Goal: Task Accomplishment & Management: Manage account settings

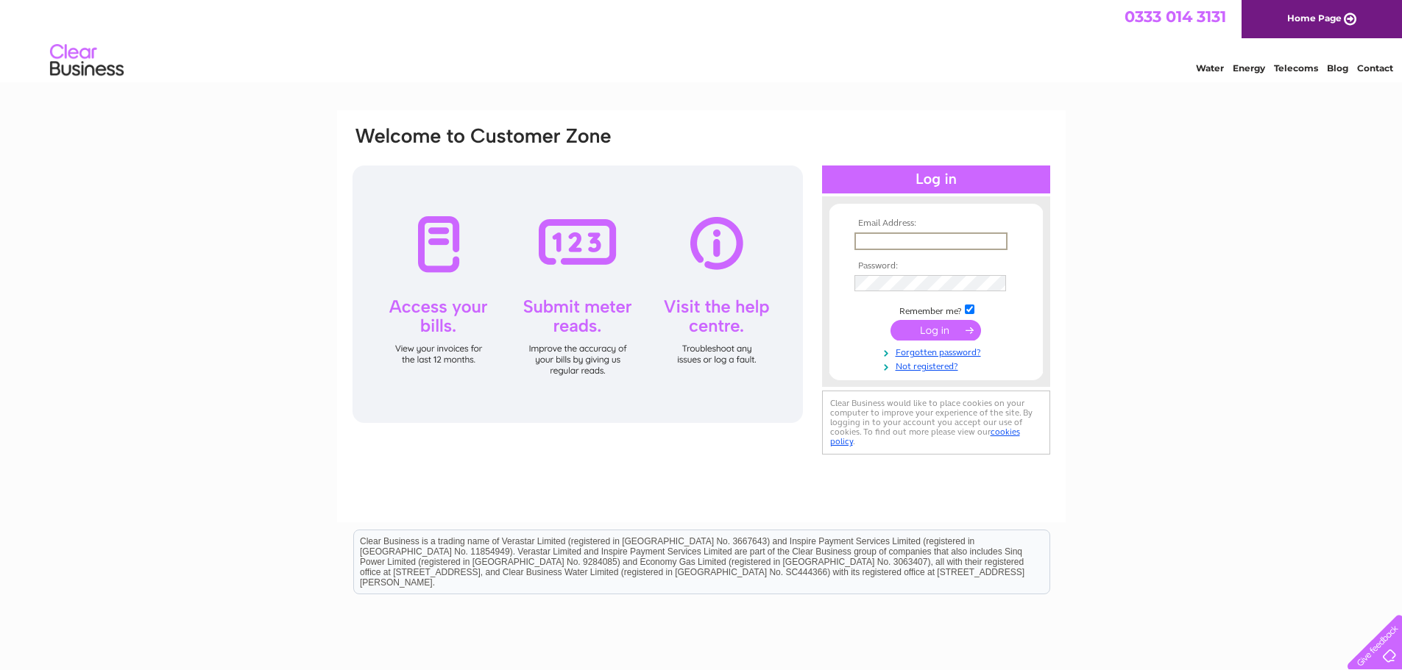
click at [955, 238] on input "text" at bounding box center [930, 241] width 153 height 18
type input "j.hussain786@hotmail.com"
click at [890, 320] on input "submit" at bounding box center [935, 330] width 90 height 21
click at [941, 326] on input "submit" at bounding box center [935, 330] width 90 height 21
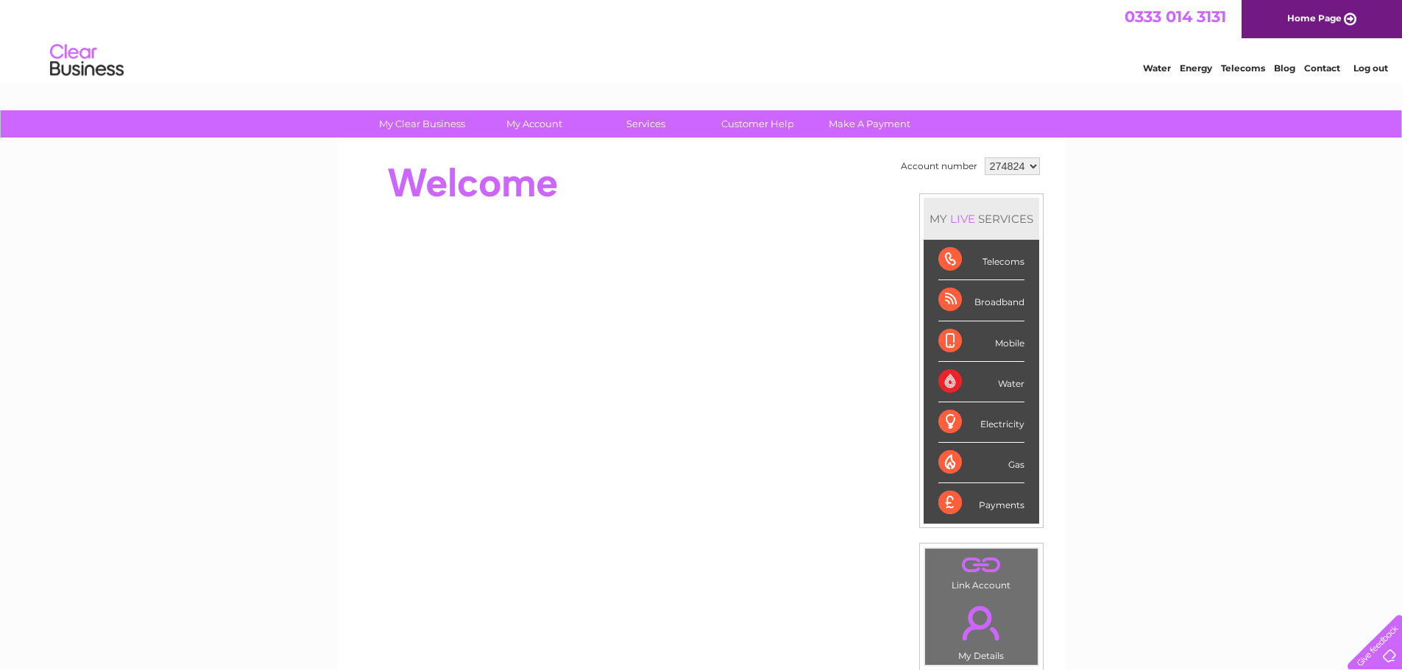
click at [952, 260] on div "Telecoms" at bounding box center [981, 260] width 86 height 40
click at [1006, 265] on div "Telecoms" at bounding box center [981, 260] width 86 height 40
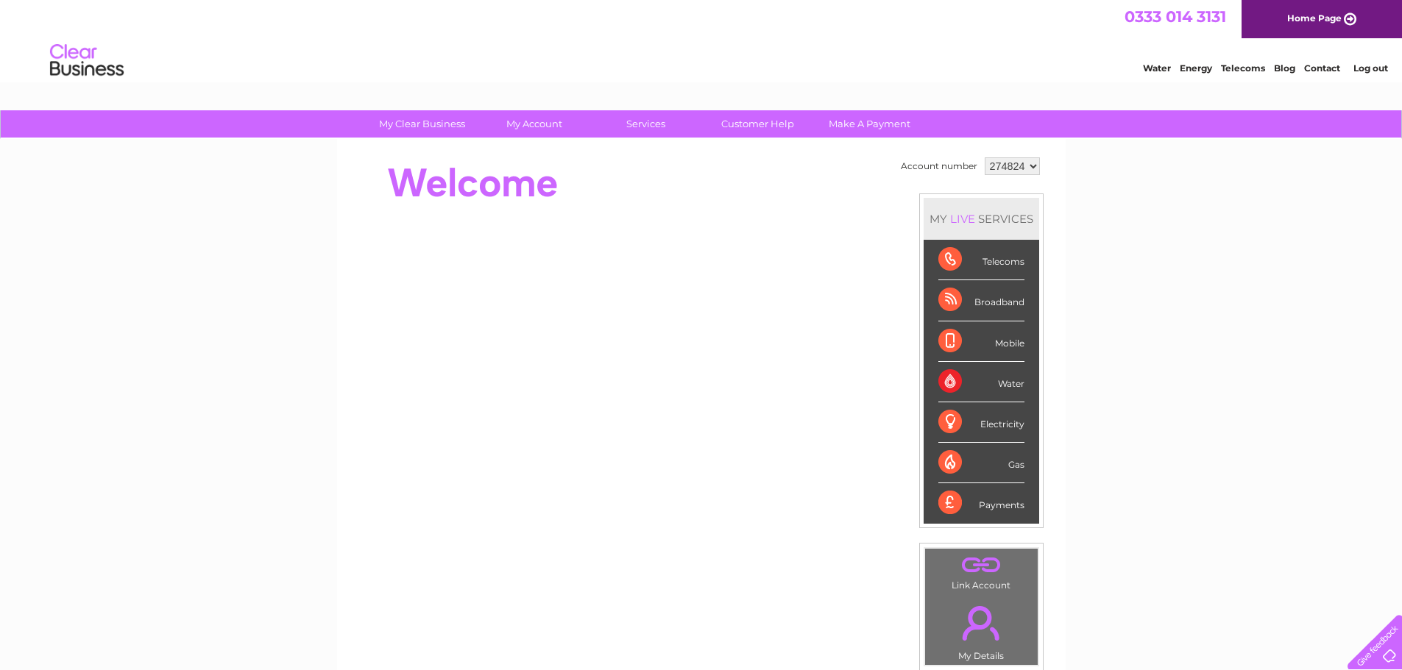
click at [1025, 167] on select "274824" at bounding box center [1011, 166] width 55 height 18
click at [944, 379] on div "Water" at bounding box center [981, 382] width 86 height 40
click at [940, 417] on div "Electricity" at bounding box center [981, 422] width 86 height 40
click at [947, 450] on div "Gas" at bounding box center [981, 463] width 86 height 40
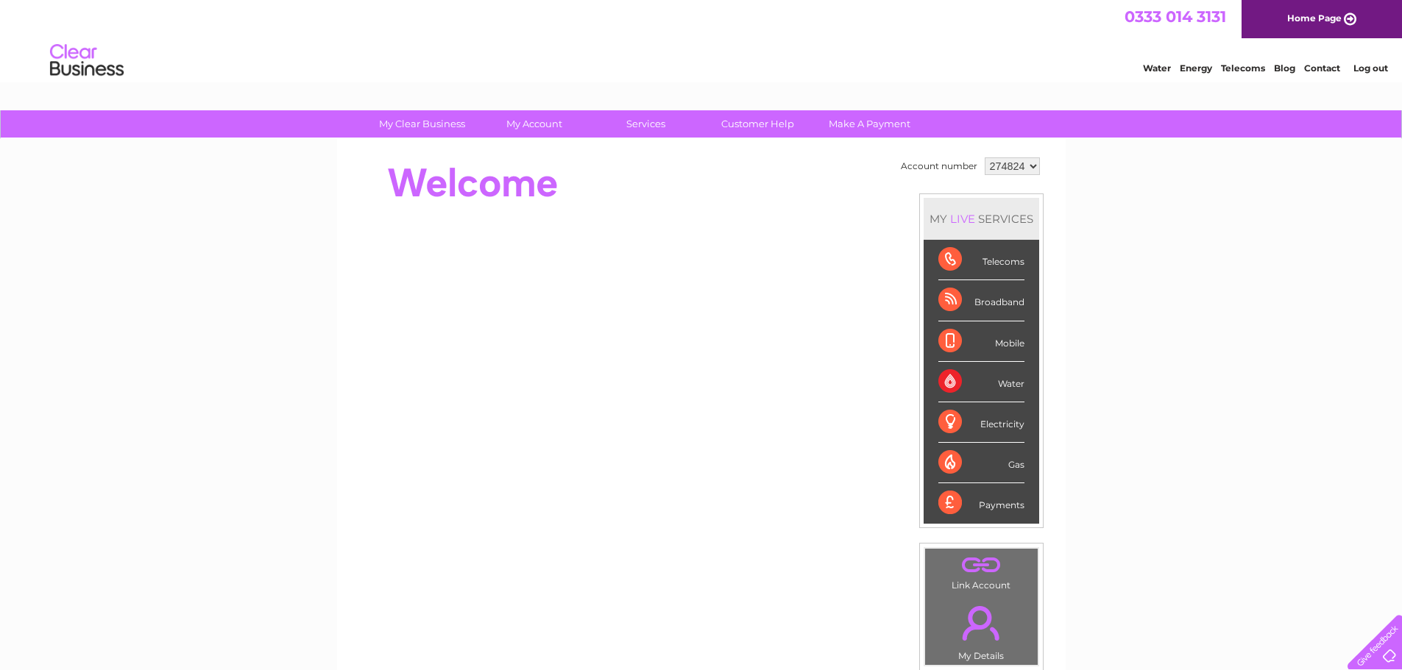
click at [943, 502] on div "Payments" at bounding box center [981, 503] width 86 height 40
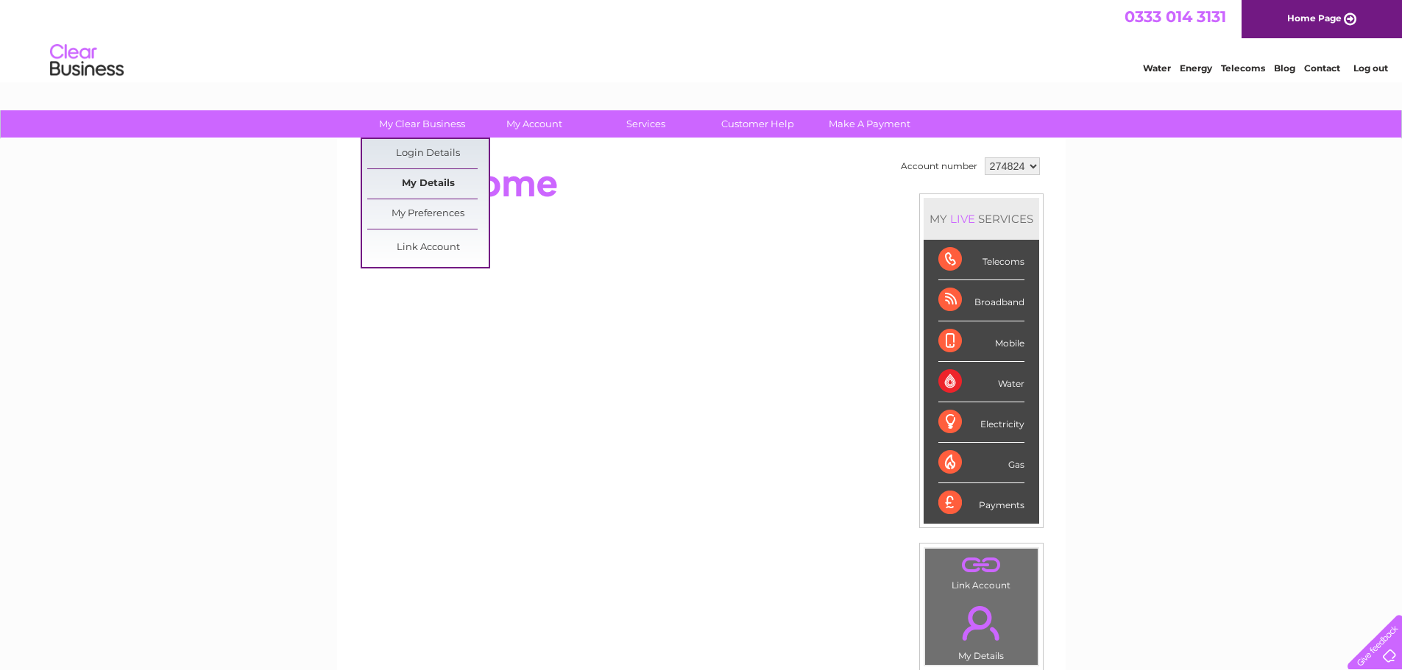
click at [436, 189] on link "My Details" at bounding box center [427, 183] width 121 height 29
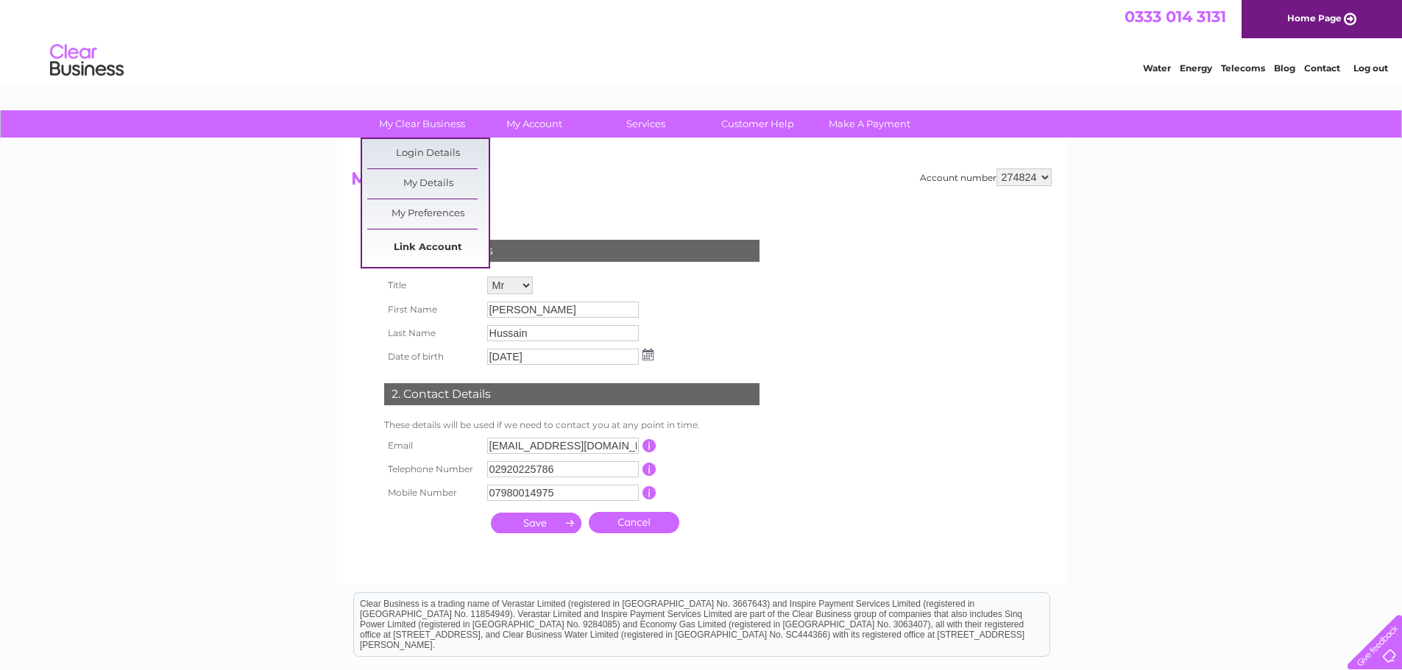
click at [428, 252] on link "Link Account" at bounding box center [427, 247] width 121 height 29
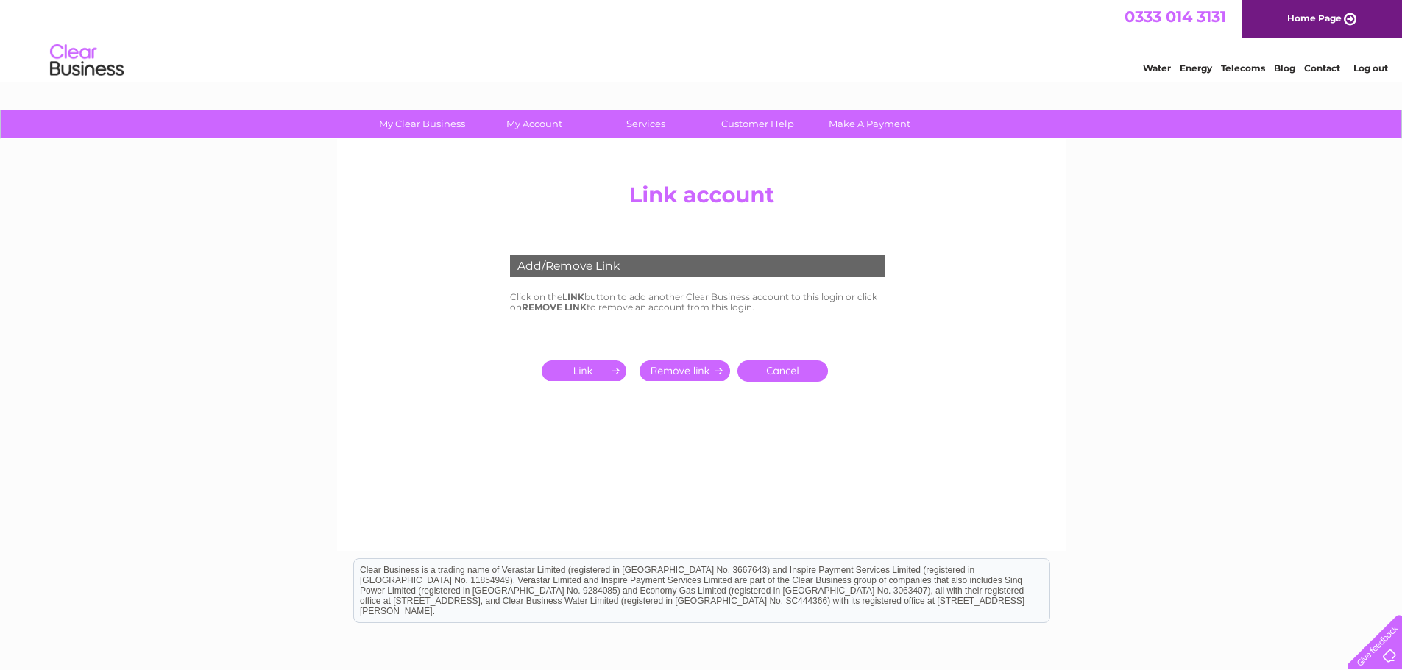
click at [580, 372] on input "submit" at bounding box center [586, 370] width 90 height 21
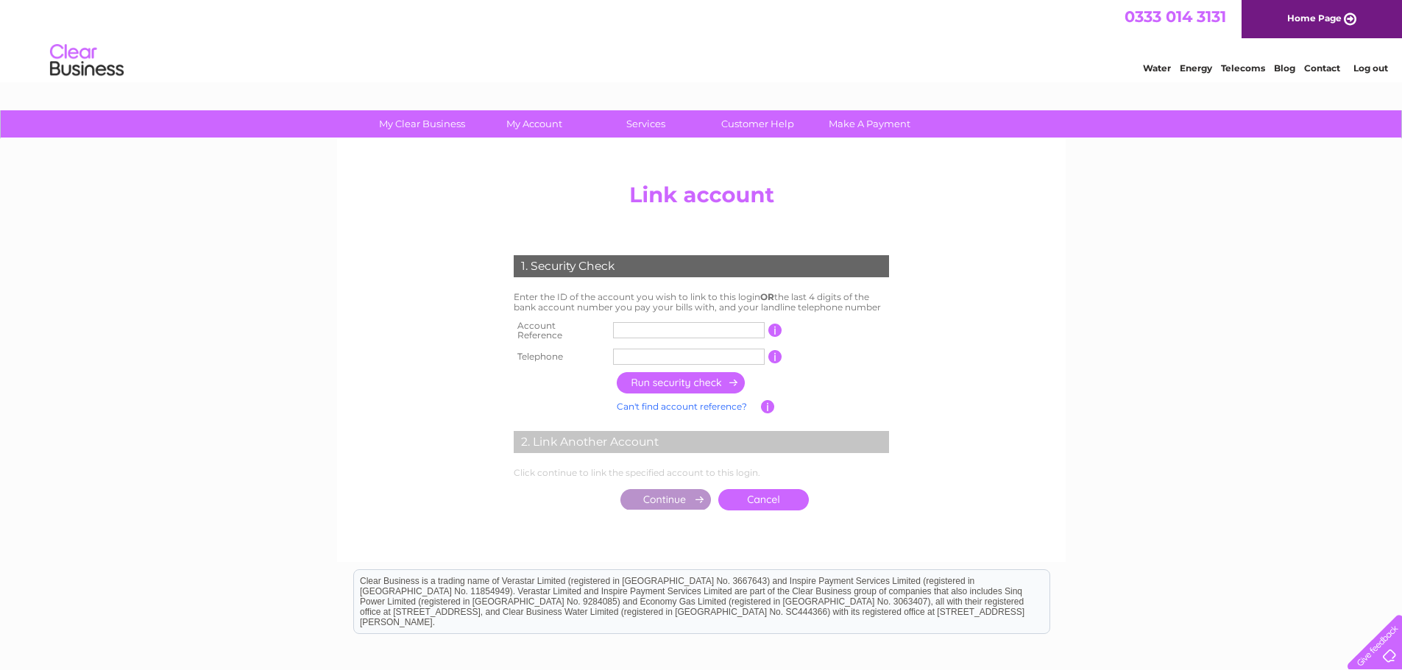
click at [780, 501] on link "Cancel" at bounding box center [763, 499] width 90 height 21
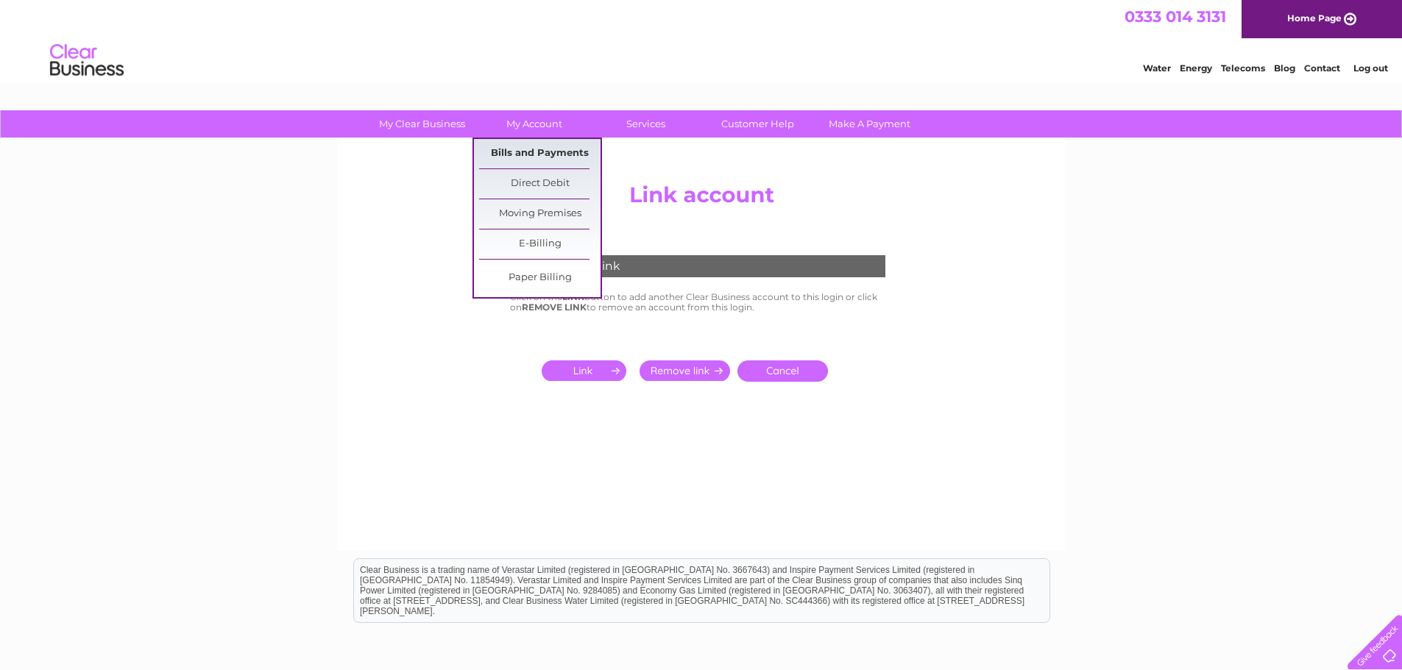
click at [561, 149] on link "Bills and Payments" at bounding box center [539, 153] width 121 height 29
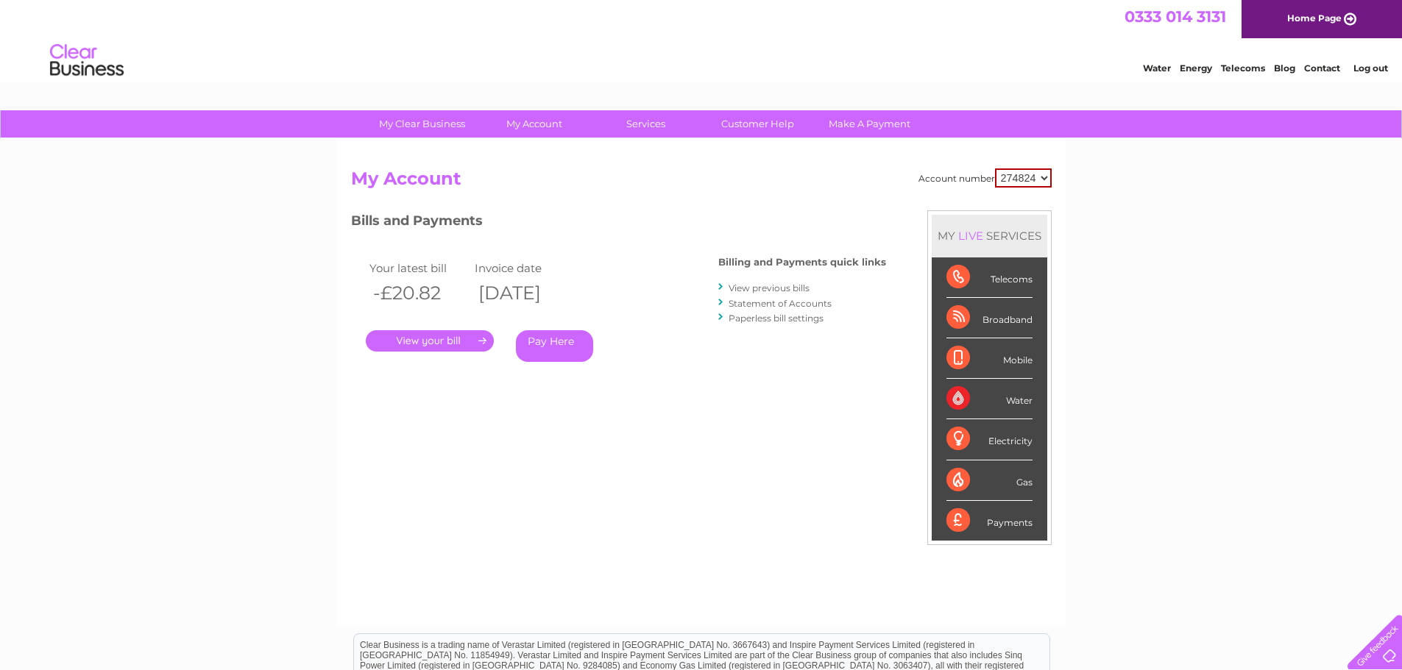
click at [425, 335] on link "." at bounding box center [430, 340] width 128 height 21
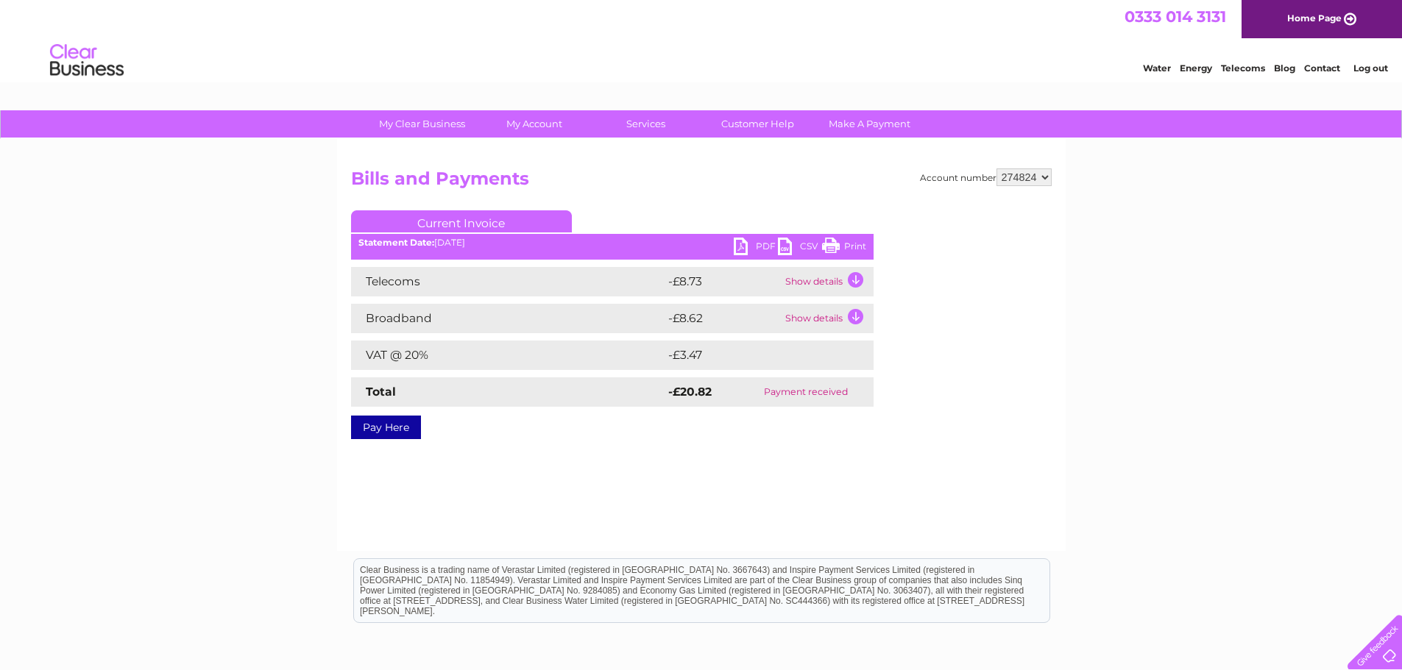
click at [860, 276] on td "Show details" at bounding box center [827, 281] width 92 height 29
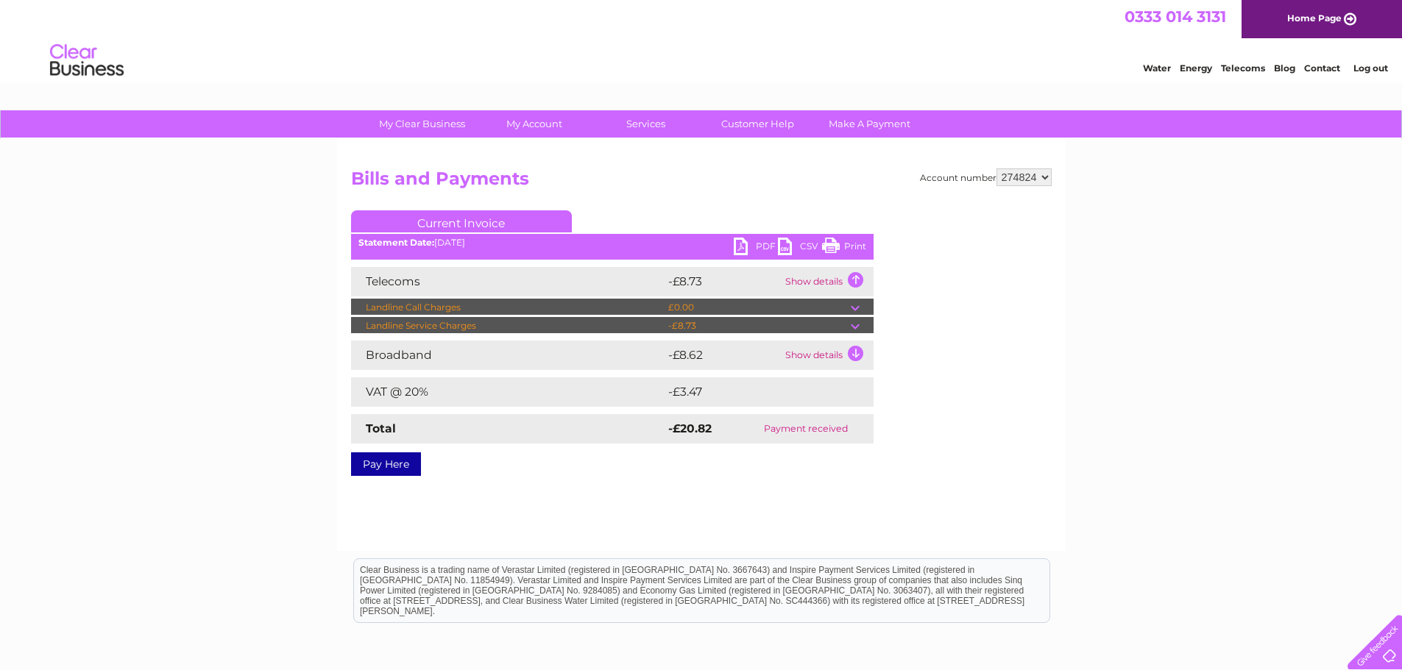
click at [860, 276] on td "Show details" at bounding box center [827, 281] width 92 height 29
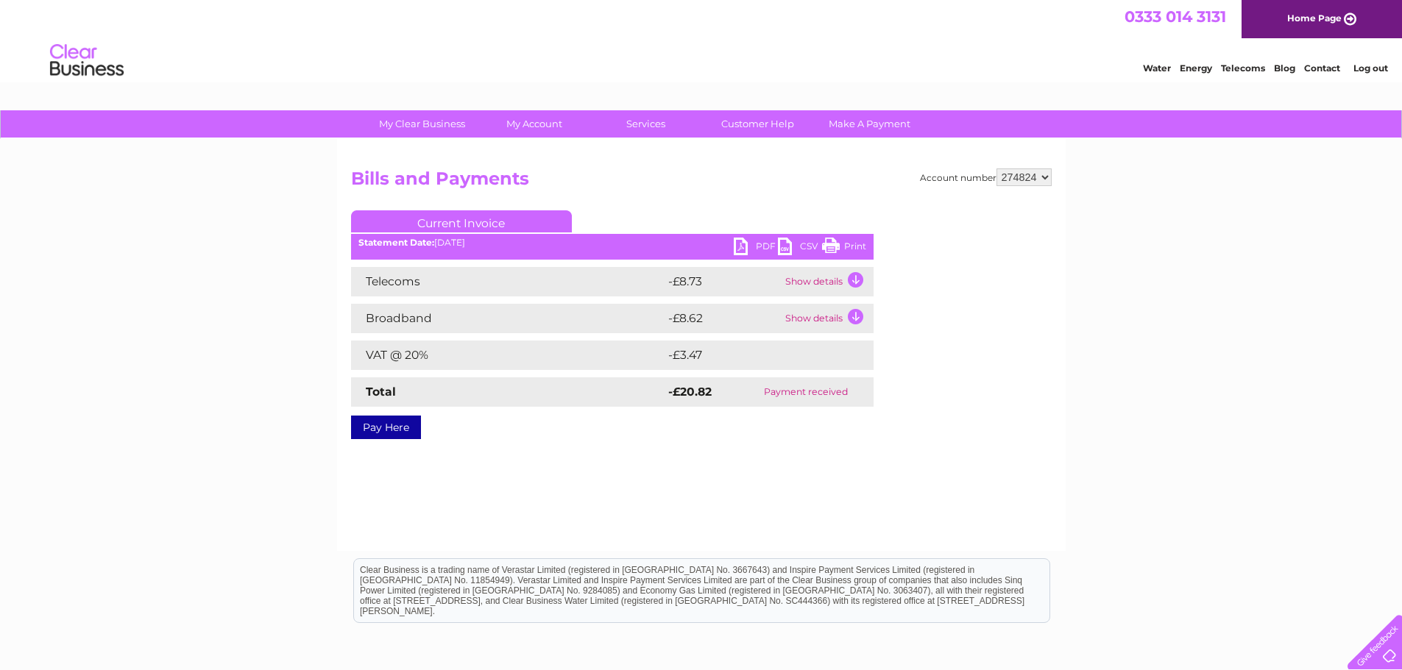
click at [860, 276] on td "Show details" at bounding box center [827, 281] width 92 height 29
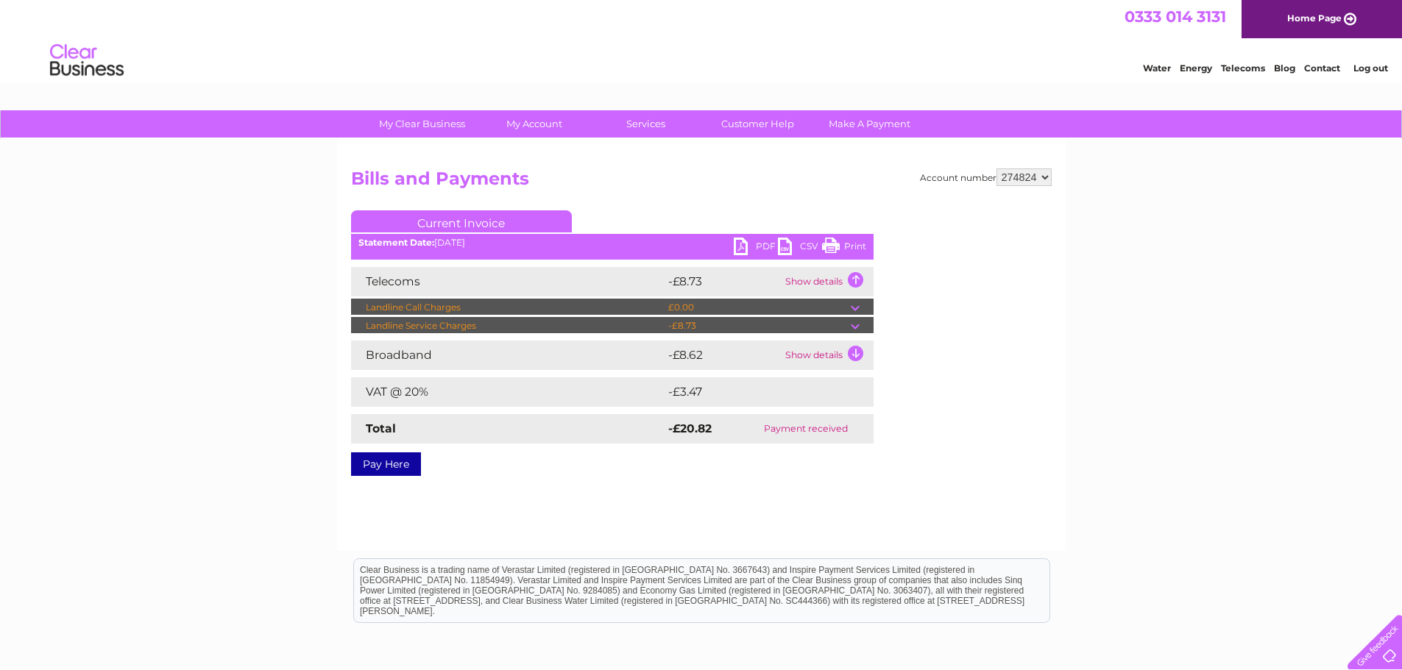
click at [860, 276] on td "Show details" at bounding box center [827, 281] width 92 height 29
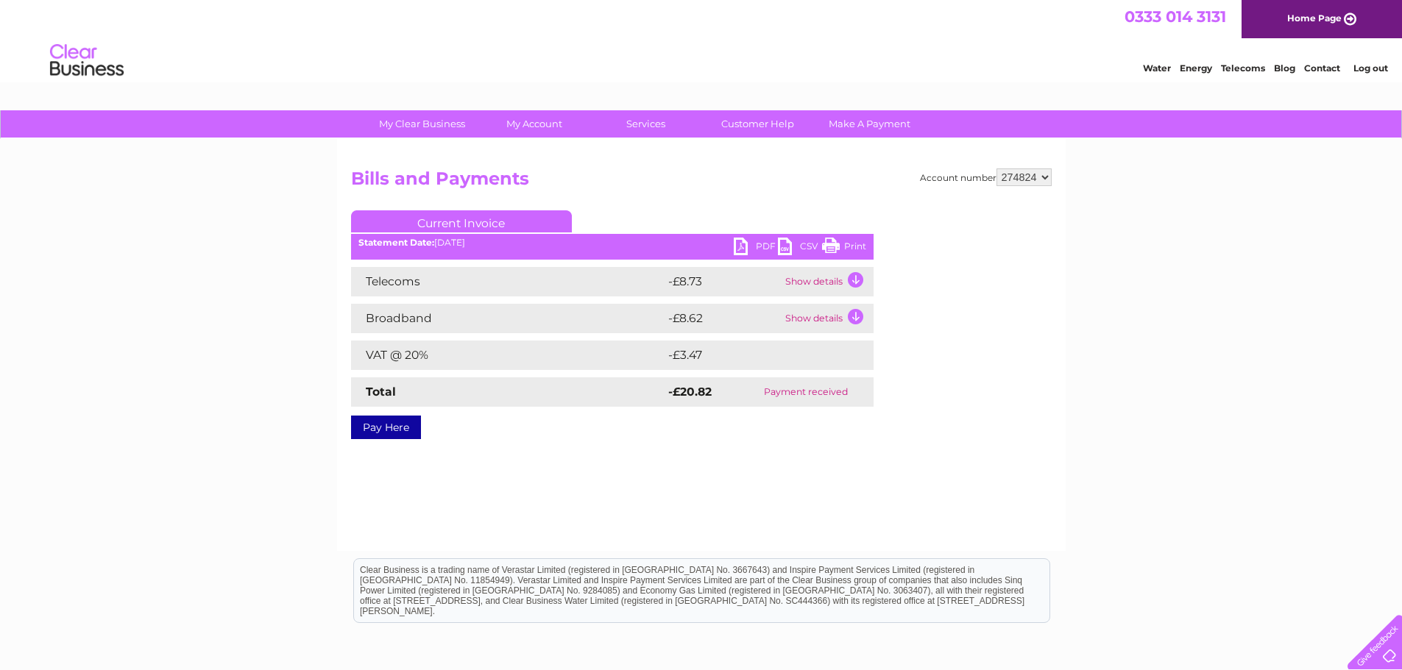
click at [736, 239] on link "PDF" at bounding box center [755, 248] width 44 height 21
